Goal: Information Seeking & Learning: Learn about a topic

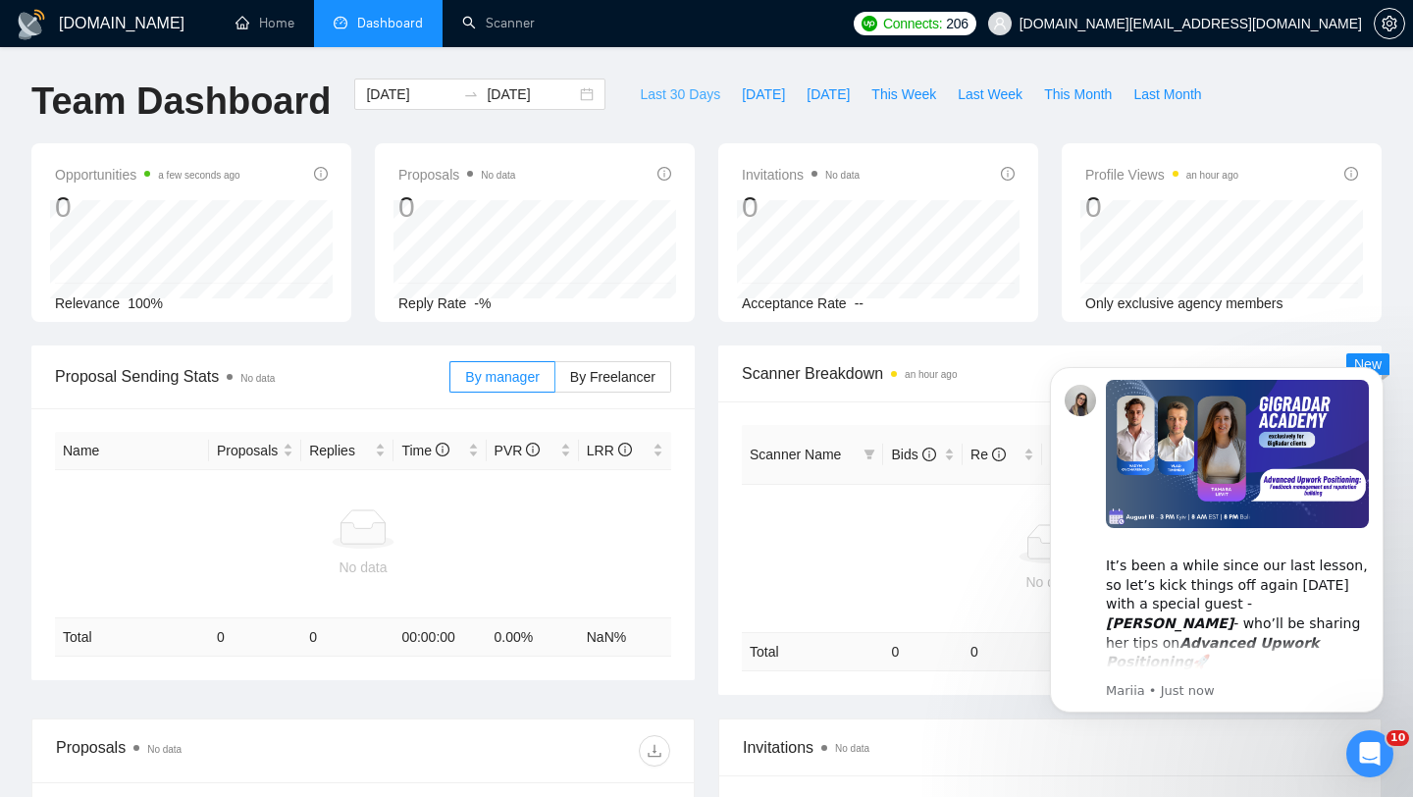
click at [668, 101] on span "Last 30 Days" at bounding box center [680, 94] width 80 height 22
type input "[DATE]"
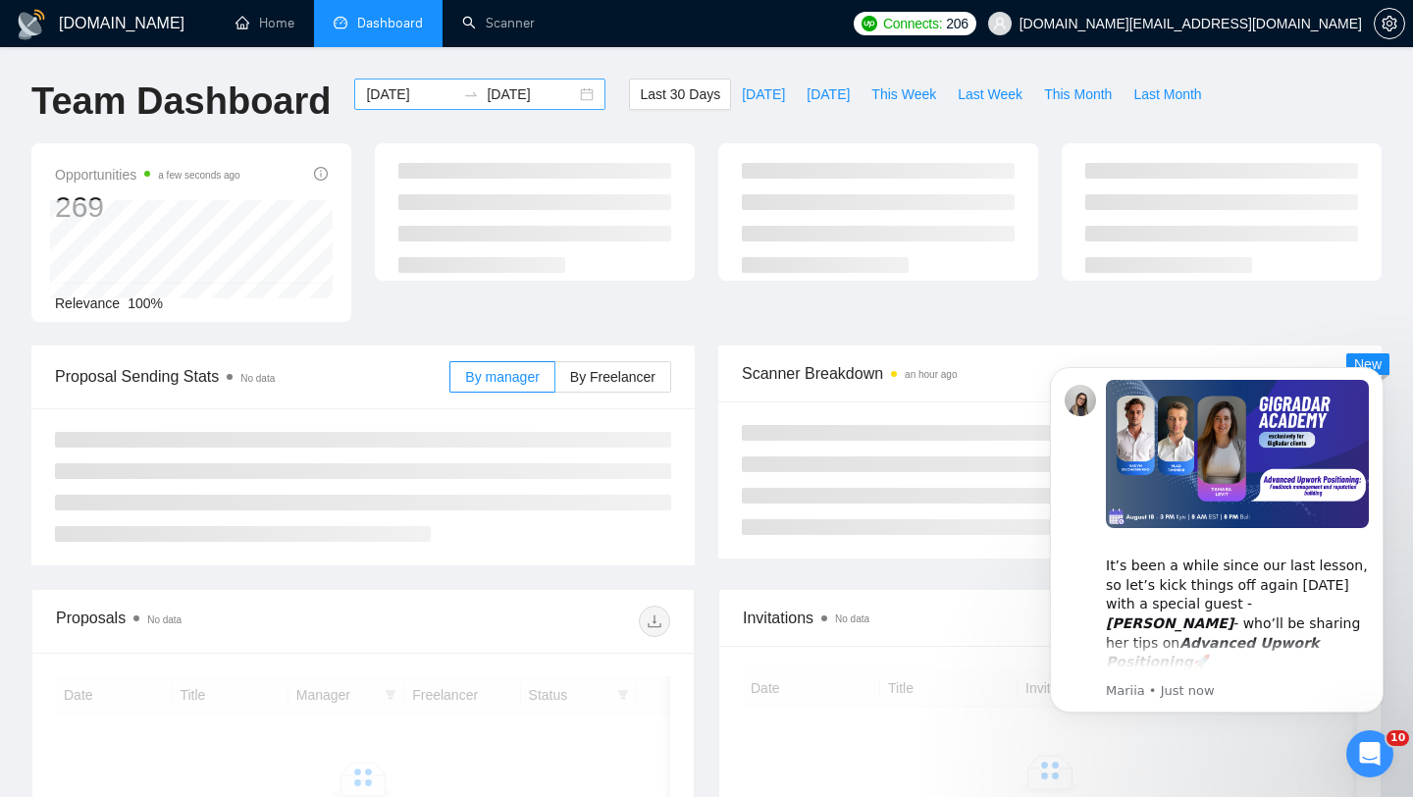
click at [569, 92] on div "[DATE] [DATE]" at bounding box center [479, 94] width 251 height 31
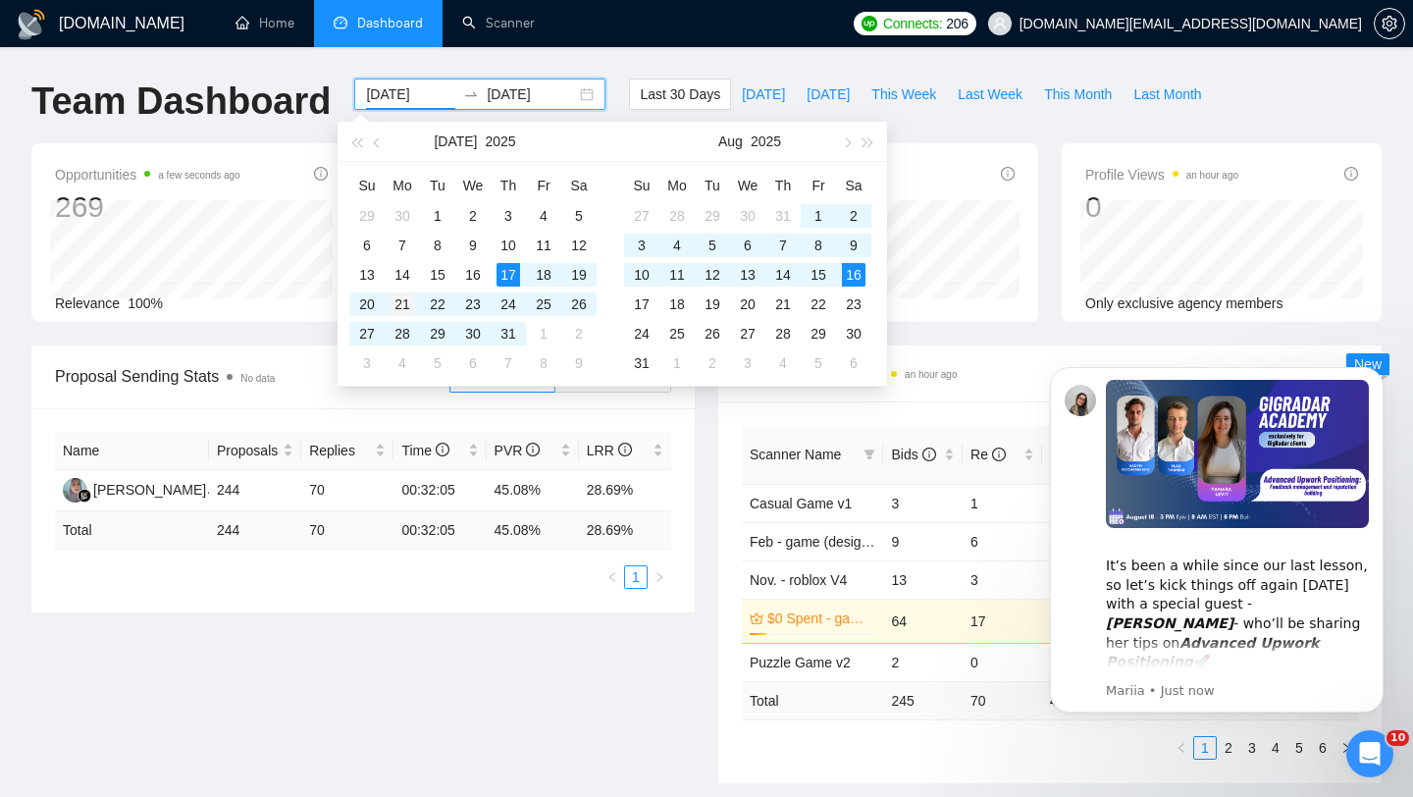
type input "[DATE]"
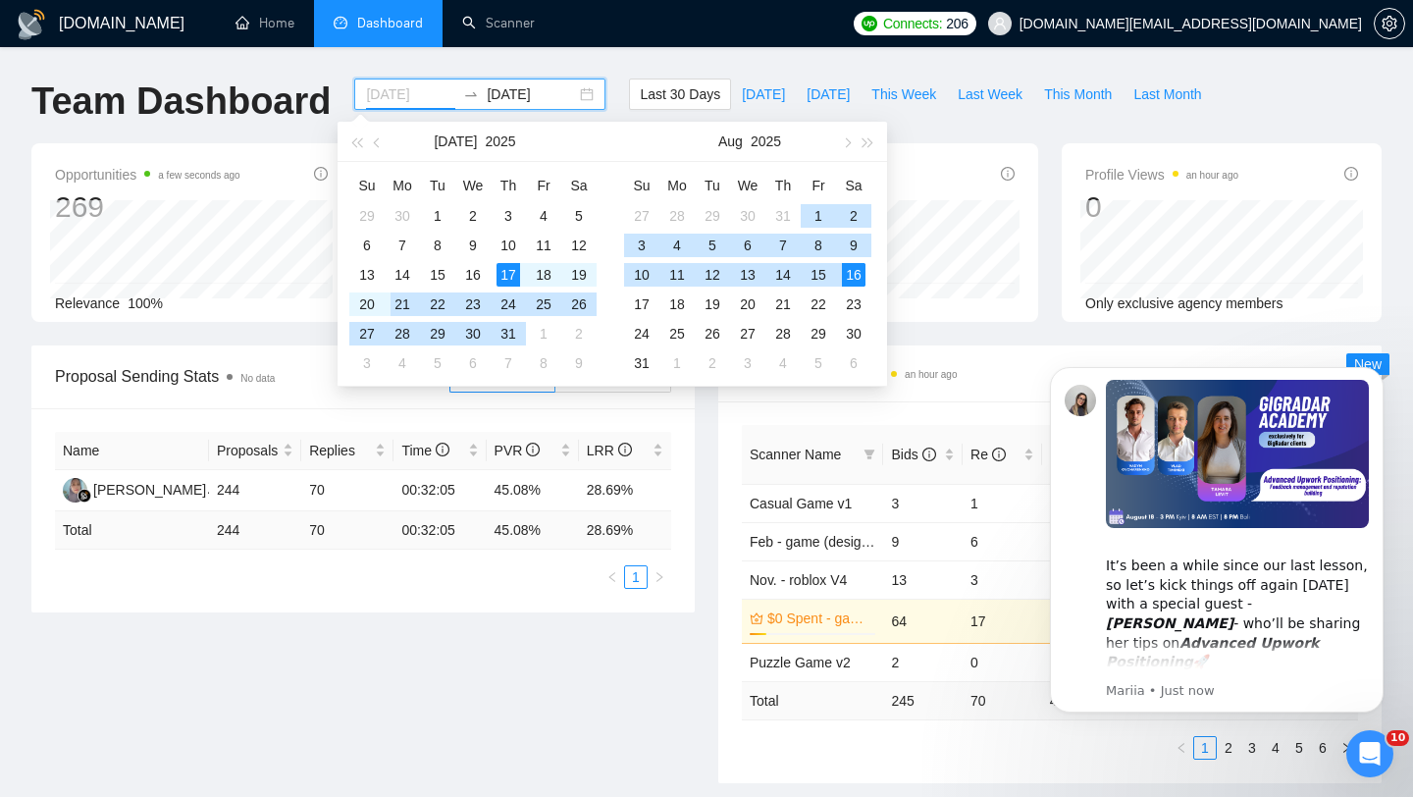
click at [401, 303] on div "21" at bounding box center [403, 304] width 24 height 24
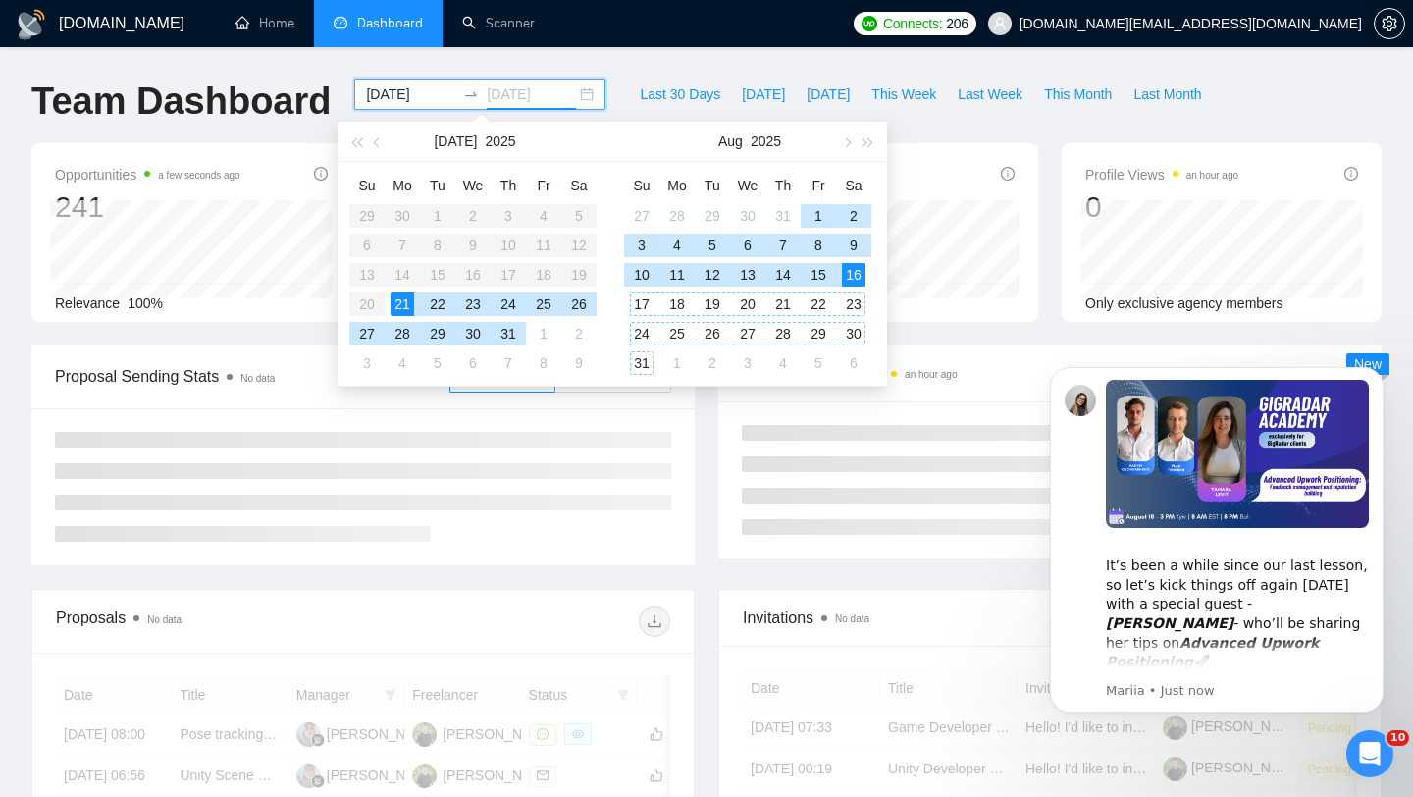
type input "[DATE]"
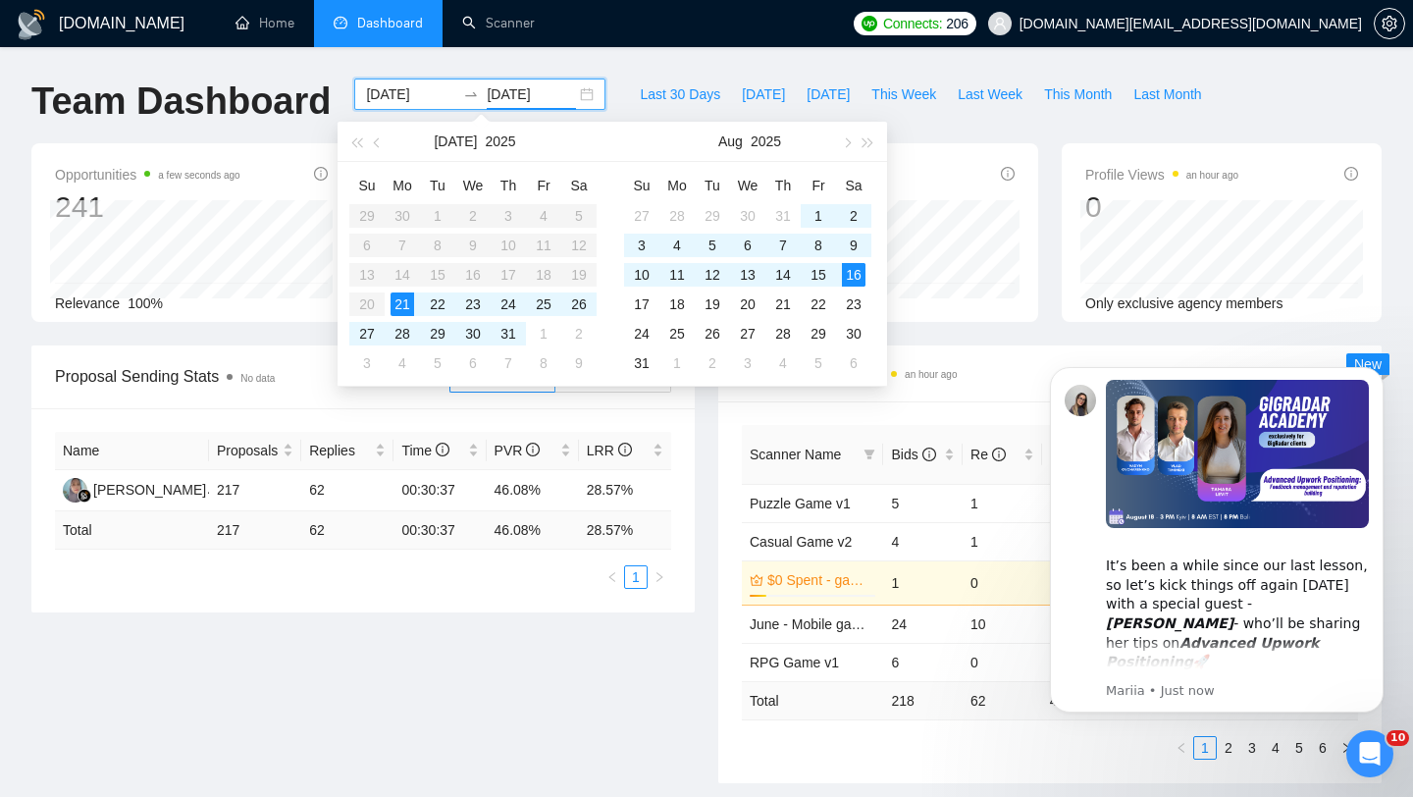
click at [712, 429] on div "Scanner Breakdown an hour ago Scanner Name Bids Re PVR LRR CPR Score Puzzle Gam…" at bounding box center [1050, 564] width 687 height 438
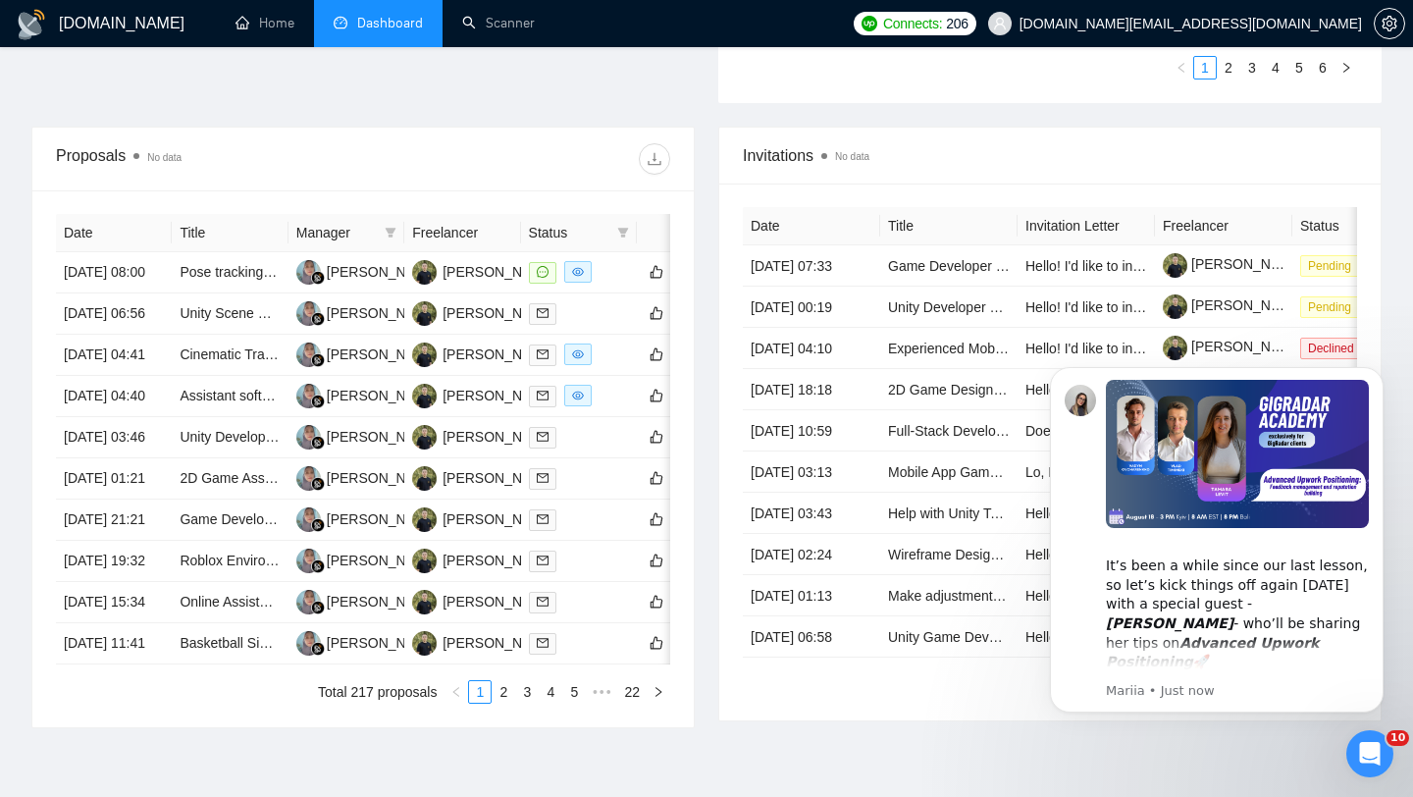
scroll to position [679, 0]
click at [860, 287] on td "[DATE] 07:33" at bounding box center [811, 266] width 137 height 41
click at [907, 288] on td "Game Developer Needed for Exciting Puzzle Game Project" at bounding box center [948, 266] width 137 height 41
click at [918, 285] on td "Game Developer Needed for Exciting Puzzle Game Project" at bounding box center [948, 266] width 137 height 41
click at [931, 275] on link "Game Developer Needed for Exciting Puzzle Game Project" at bounding box center [1068, 267] width 360 height 16
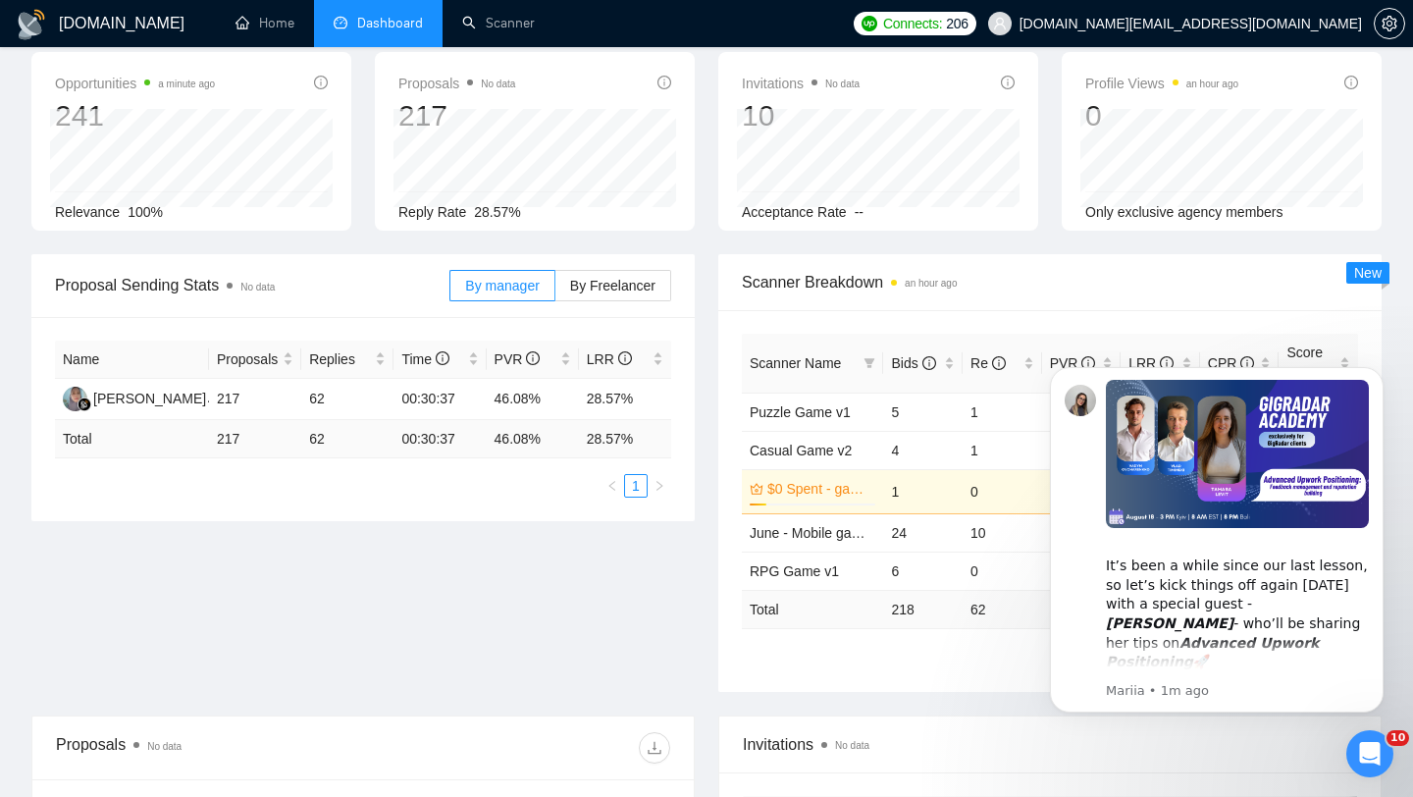
scroll to position [0, 0]
